Goal: Information Seeking & Learning: Learn about a topic

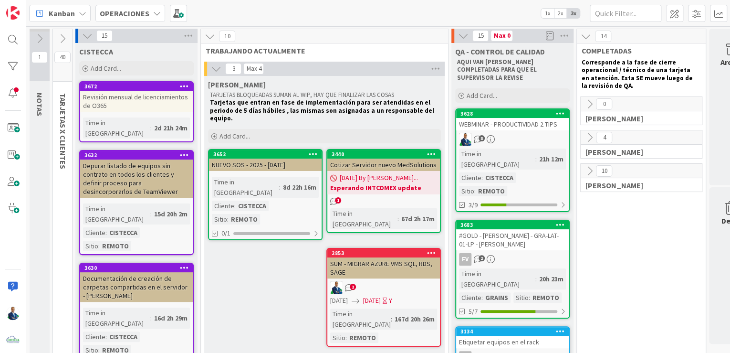
click at [141, 17] on b "OPERACIONES" at bounding box center [125, 14] width 50 height 10
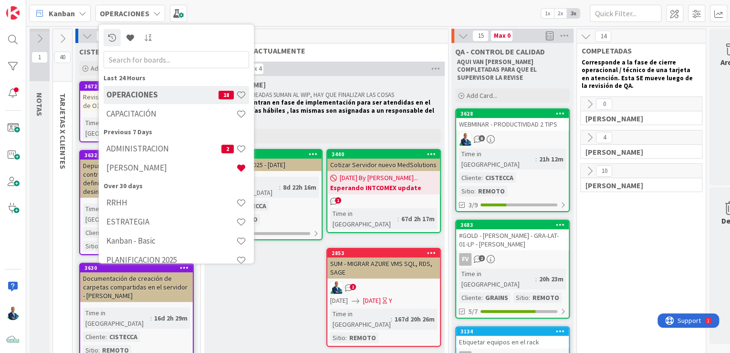
click at [480, 118] on div "WEBMINAR - PRODUCTIVIDAD 2 TIPS" at bounding box center [512, 124] width 113 height 12
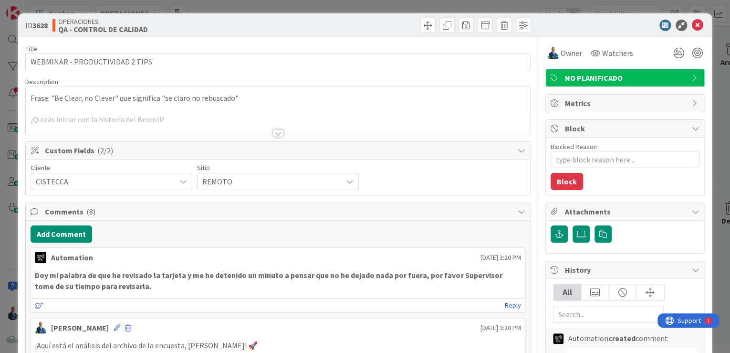
type textarea "x"
click at [273, 134] on div at bounding box center [278, 133] width 11 height 8
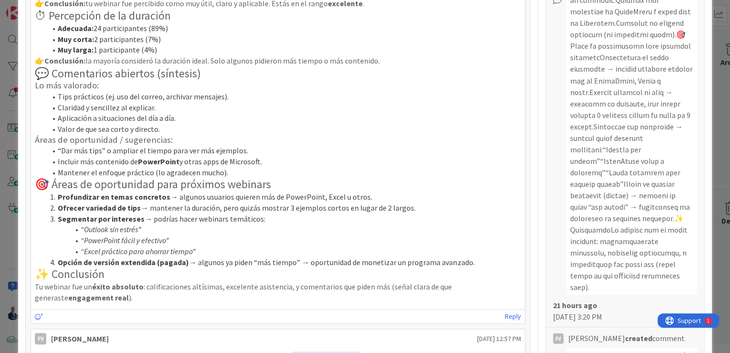
scroll to position [878, 0]
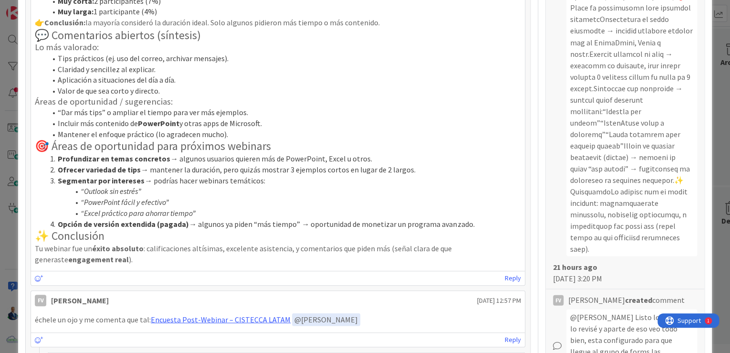
click at [715, 49] on div "ID 3628 OPERACIONES QA - CONTROL DE CALIDAD Title 31 / 128 WEBMINAR - PRODUCTIV…" at bounding box center [365, 176] width 730 height 353
